Goal: Transaction & Acquisition: Purchase product/service

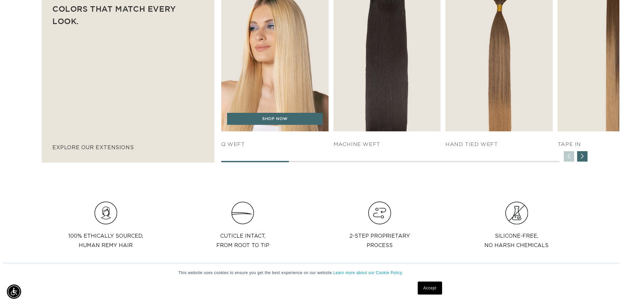
scroll to position [0, 563]
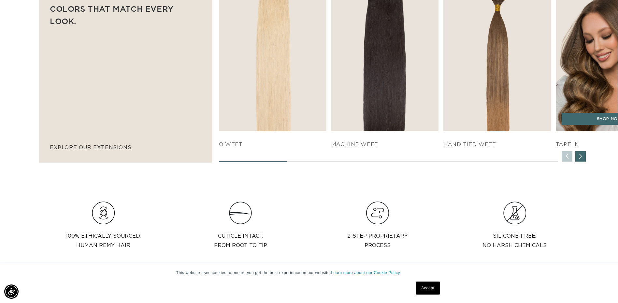
click at [594, 136] on img "4 / 7" at bounding box center [609, 50] width 113 height 172
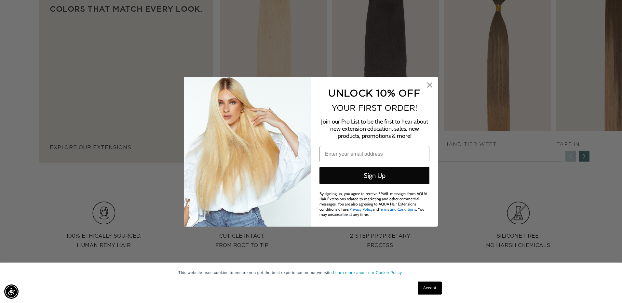
scroll to position [0, 1135]
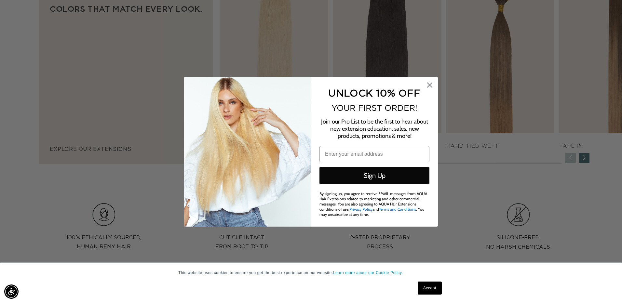
click at [437, 83] on form "UNLOCK 10% OFF YOUR FIRST ORDER! Join our Pro List to be the first to hear abou…" at bounding box center [311, 152] width 254 height 150
click at [432, 84] on circle "Close dialog" at bounding box center [430, 84] width 11 height 11
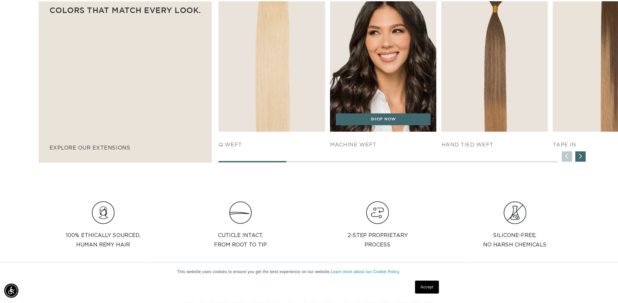
scroll to position [0, 0]
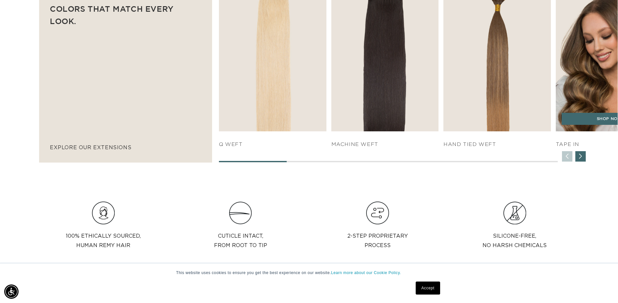
click at [579, 148] on h4 "TAPE IN" at bounding box center [608, 144] width 107 height 7
click at [596, 132] on div "SHOP NOW" at bounding box center [608, 122] width 107 height 19
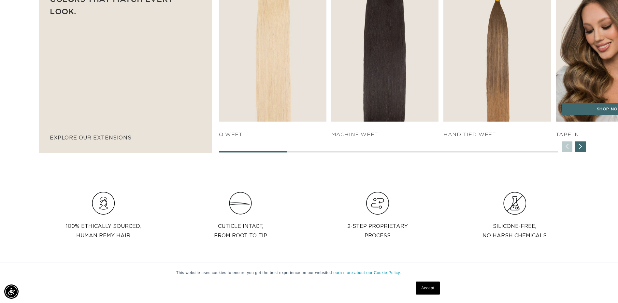
scroll to position [488, 0]
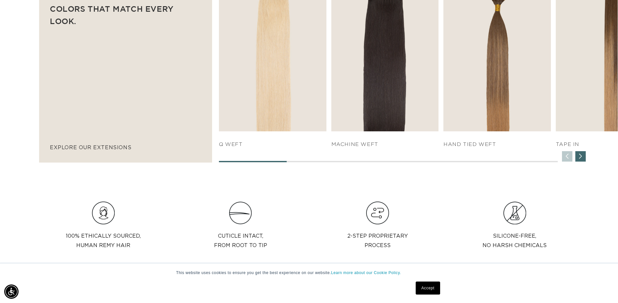
click at [578, 162] on div "Next slide" at bounding box center [580, 156] width 10 height 10
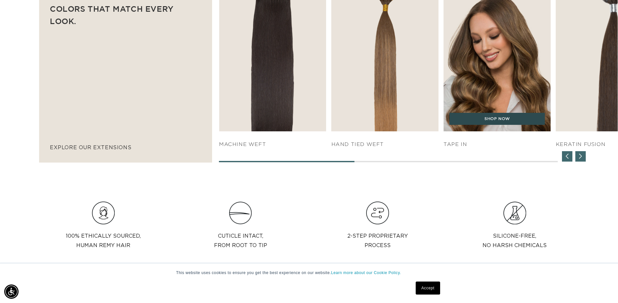
scroll to position [0, 1125]
click at [527, 125] on link "SHOP NOW" at bounding box center [497, 119] width 96 height 12
click at [514, 105] on img "4 / 7" at bounding box center [496, 50] width 113 height 172
click at [514, 106] on img "4 / 7" at bounding box center [496, 50] width 113 height 172
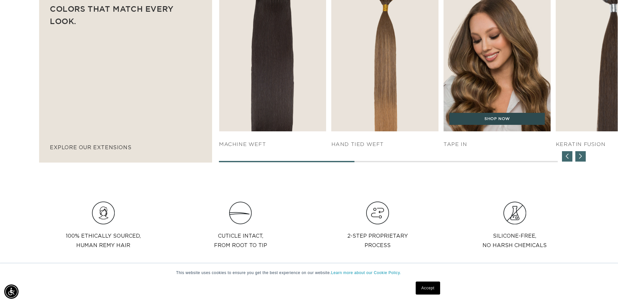
click at [510, 125] on link "SHOP NOW" at bounding box center [497, 119] width 96 height 12
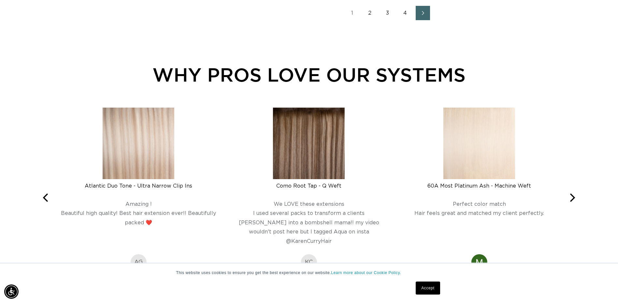
scroll to position [0, 563]
click at [430, 20] on link "Next page" at bounding box center [422, 13] width 14 height 14
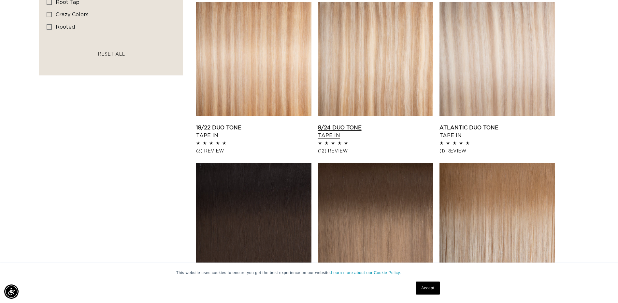
scroll to position [0, 1125]
click at [378, 140] on link "8/24 Duo Tone Tape In" at bounding box center [375, 132] width 115 height 16
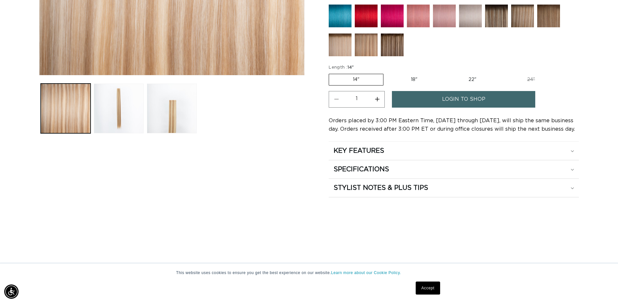
scroll to position [293, 0]
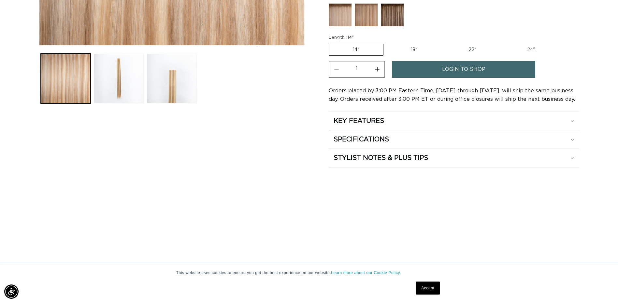
click at [444, 55] on label "22" Variant sold out or unavailable" at bounding box center [471, 49] width 55 height 11
click at [444, 43] on input "22" Variant sold out or unavailable" at bounding box center [444, 43] width 0 height 0
radio input "true"
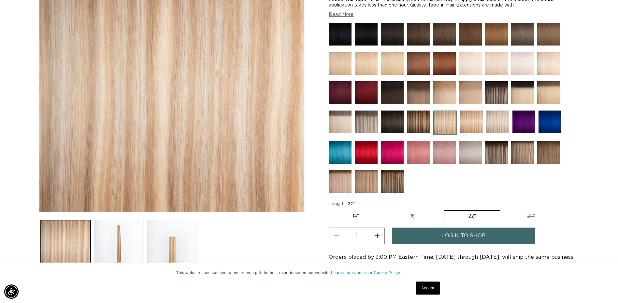
scroll to position [65, 0]
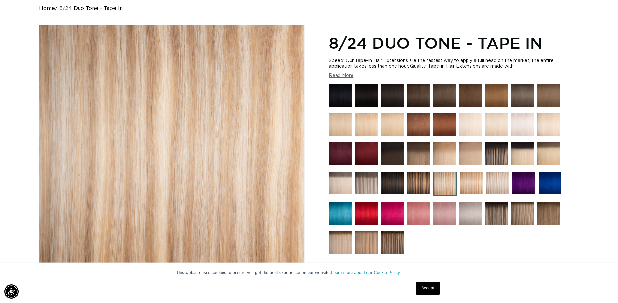
click at [338, 79] on button "Read More" at bounding box center [340, 76] width 25 height 6
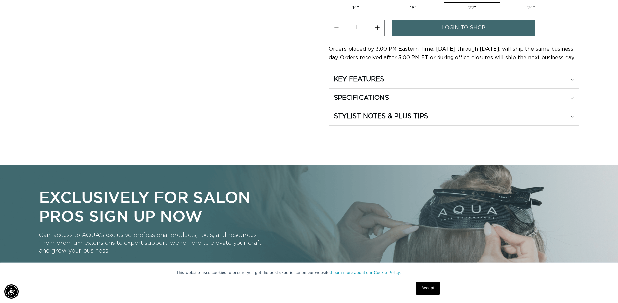
scroll to position [0, 563]
click at [559, 107] on summary "SPECIFICATIONS" at bounding box center [453, 98] width 250 height 18
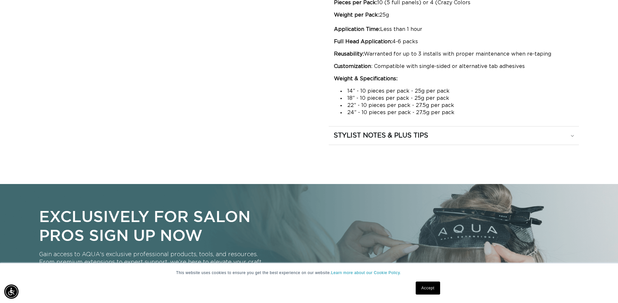
scroll to position [0, 0]
drag, startPoint x: 385, startPoint y: 119, endPoint x: 420, endPoint y: 117, distance: 35.2
click at [420, 6] on p "Pieces per Pack: 10 (5 full panels) or 4 (Crazy Colors" at bounding box center [454, 2] width 240 height 7
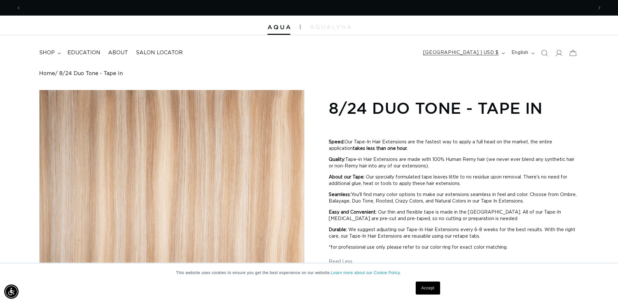
scroll to position [0, 1125]
click at [458, 57] on button "[GEOGRAPHIC_DATA] | USD $" at bounding box center [463, 53] width 88 height 12
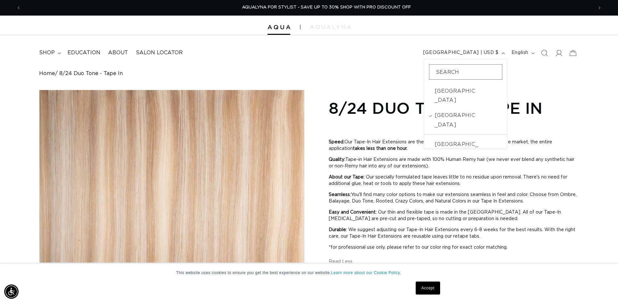
click at [500, 118] on h1 "8/24 Duo Tone - Tape In" at bounding box center [453, 108] width 250 height 20
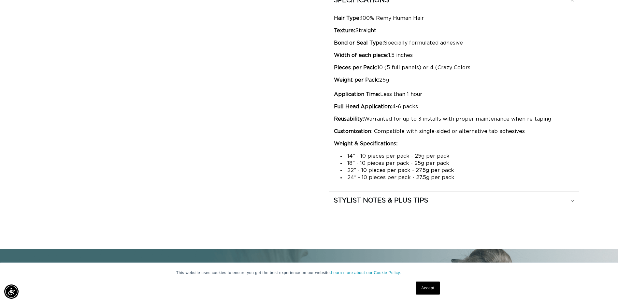
scroll to position [456, 0]
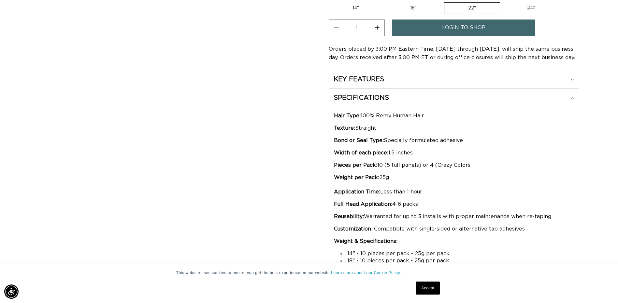
click at [502, 36] on link "login to shop" at bounding box center [463, 28] width 143 height 17
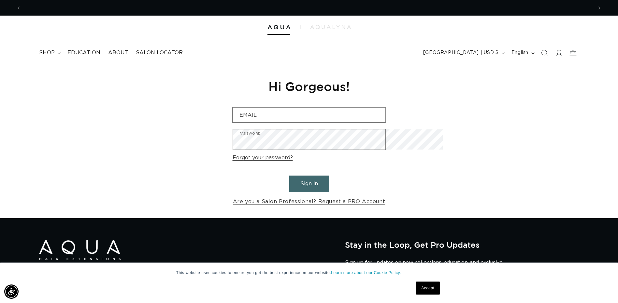
scroll to position [0, 563]
